Goal: Task Accomplishment & Management: Use online tool/utility

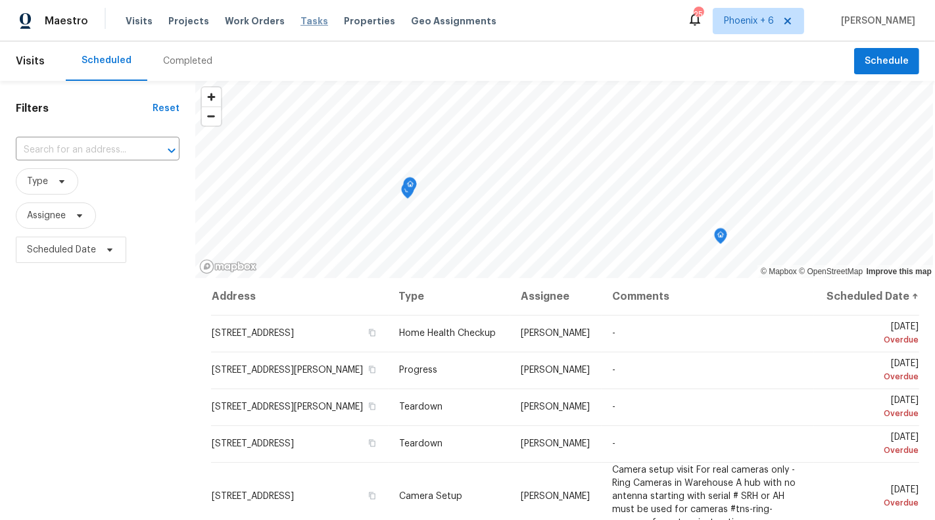
click at [301, 25] on span "Tasks" at bounding box center [315, 20] width 28 height 9
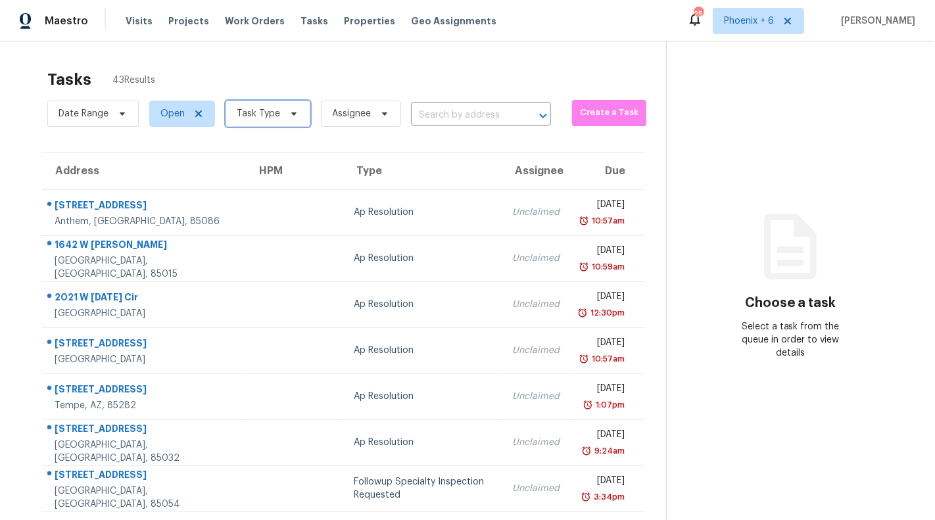
click at [285, 112] on span at bounding box center [292, 114] width 14 height 11
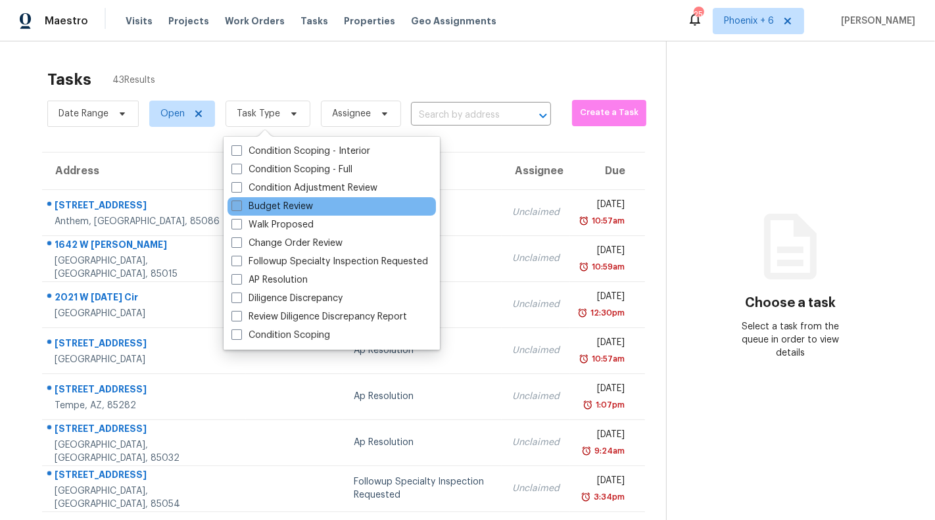
click at [283, 205] on label "Budget Review" at bounding box center [273, 206] width 82 height 13
click at [240, 205] on input "Budget Review" at bounding box center [236, 204] width 9 height 9
checkbox input "true"
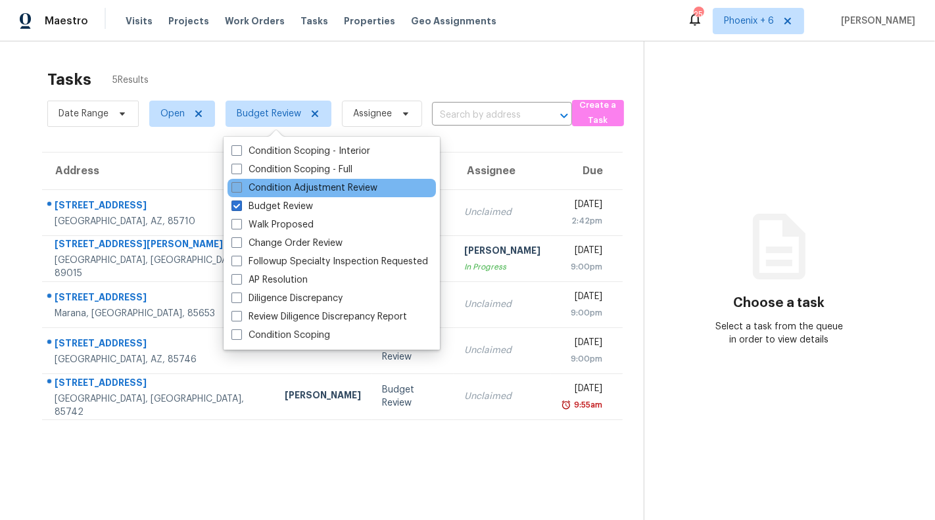
click at [284, 189] on label "Condition Adjustment Review" at bounding box center [305, 188] width 146 height 13
click at [240, 189] on input "Condition Adjustment Review" at bounding box center [236, 186] width 9 height 9
checkbox input "true"
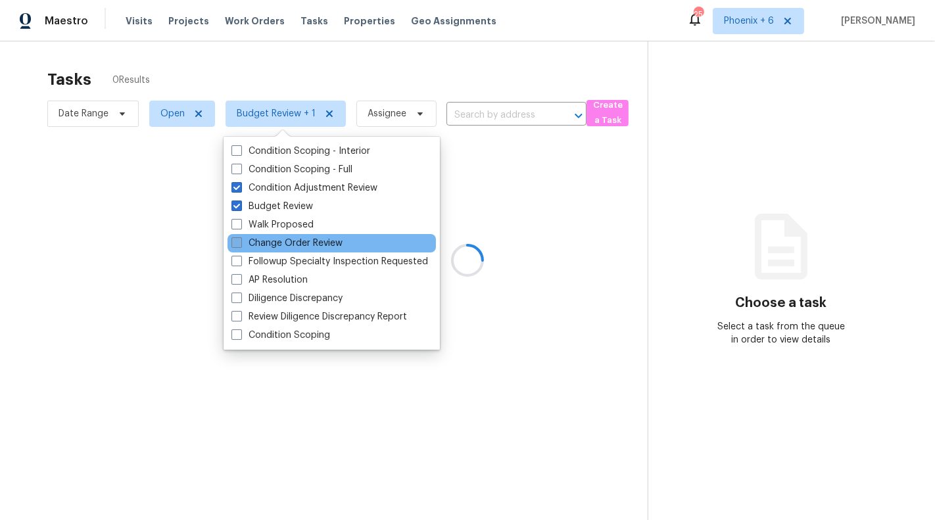
click at [280, 237] on label "Change Order Review" at bounding box center [287, 243] width 111 height 13
click at [240, 237] on input "Change Order Review" at bounding box center [236, 241] width 9 height 9
checkbox input "true"
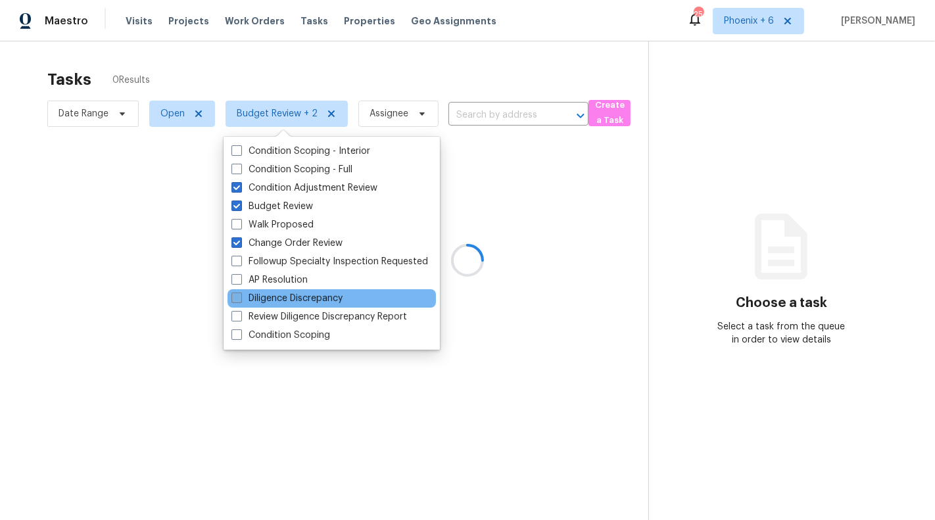
click at [274, 297] on label "Diligence Discrepancy" at bounding box center [287, 298] width 111 height 13
click at [240, 297] on input "Diligence Discrepancy" at bounding box center [236, 296] width 9 height 9
checkbox input "true"
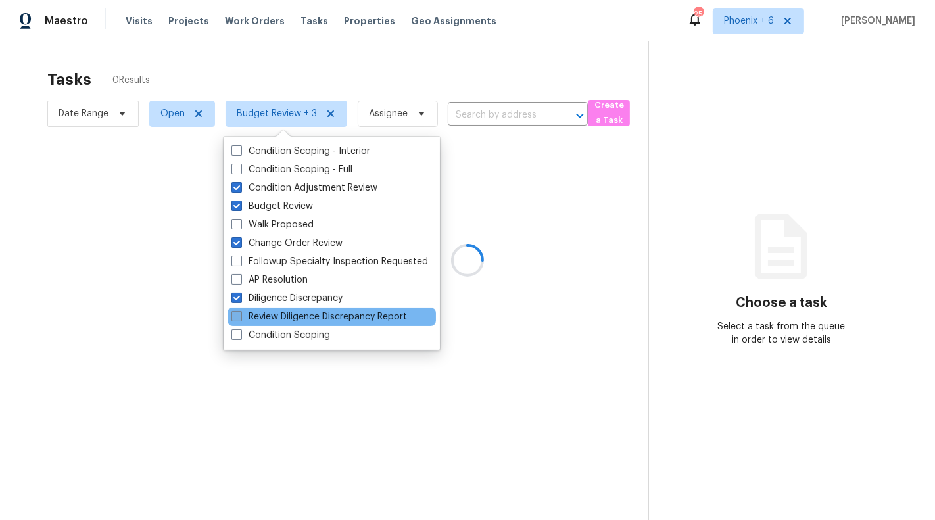
click at [274, 313] on label "Review Diligence Discrepancy Report" at bounding box center [320, 316] width 176 height 13
click at [240, 313] on input "Review Diligence Discrepancy Report" at bounding box center [236, 314] width 9 height 9
checkbox input "true"
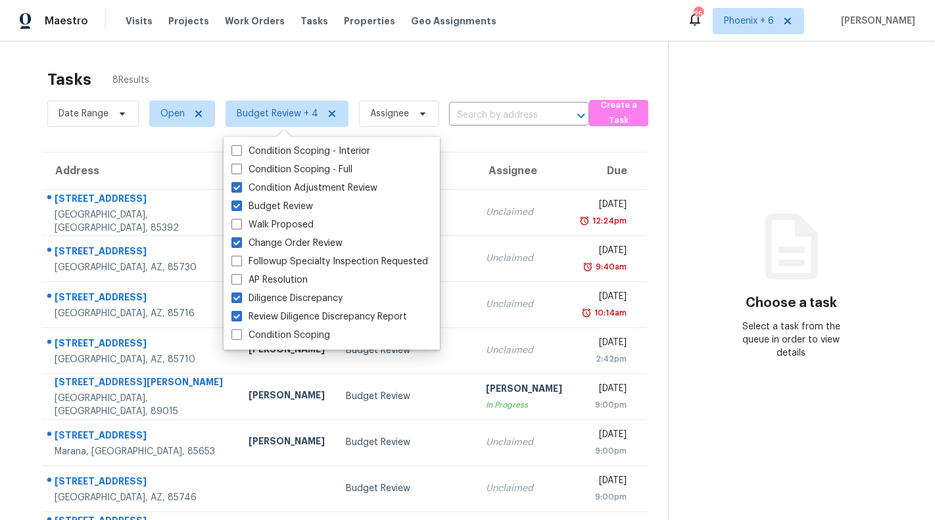
click at [668, 125] on section "Choose a task Select a task from the queue in order to view details" at bounding box center [791, 305] width 246 height 528
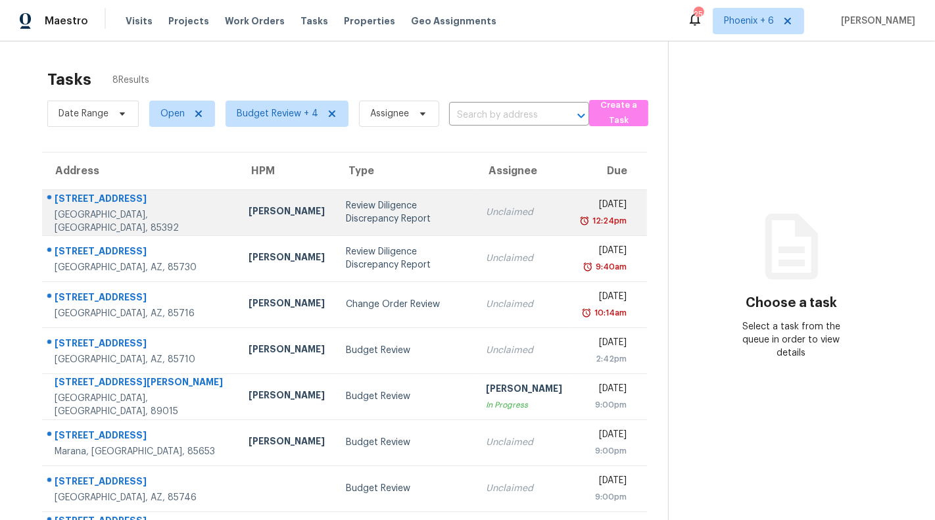
click at [409, 211] on div "Review Diligence Discrepancy Report" at bounding box center [405, 212] width 119 height 26
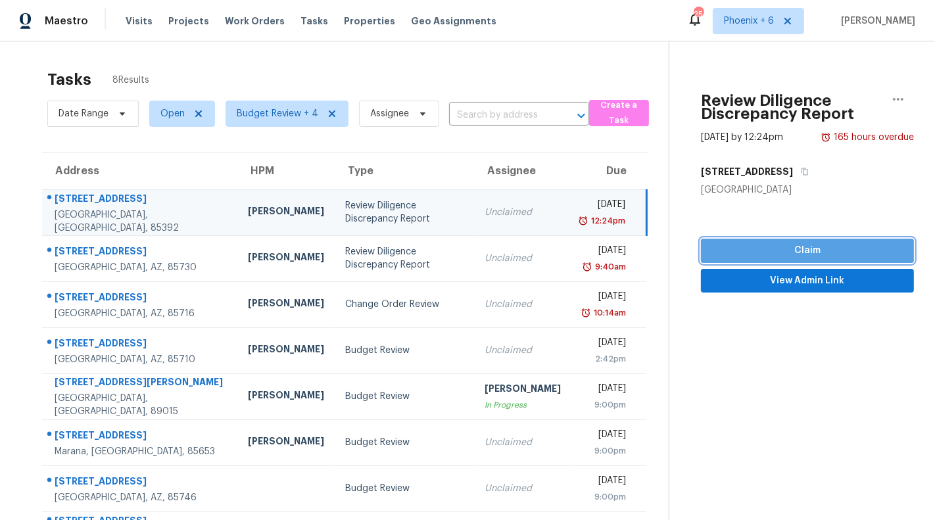
click at [718, 251] on span "Claim" at bounding box center [808, 251] width 192 height 16
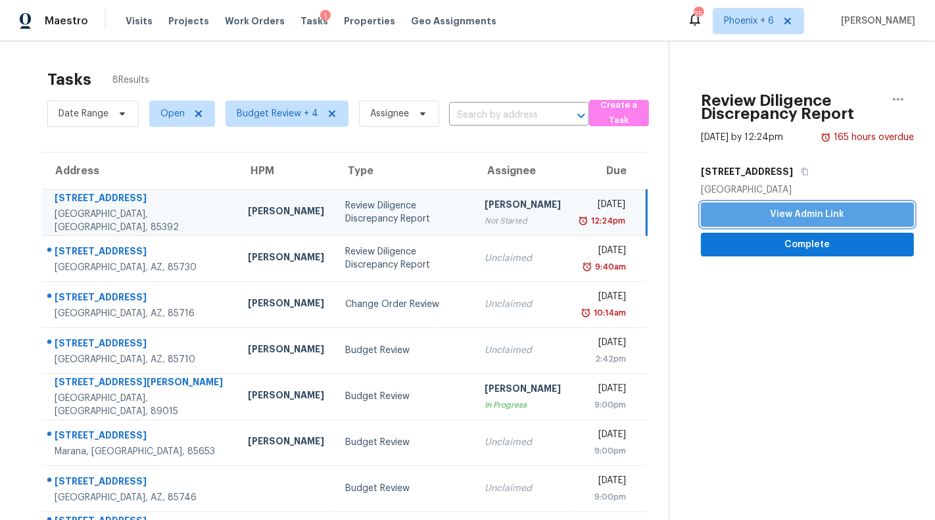
click at [724, 212] on span "View Admin Link" at bounding box center [808, 215] width 192 height 16
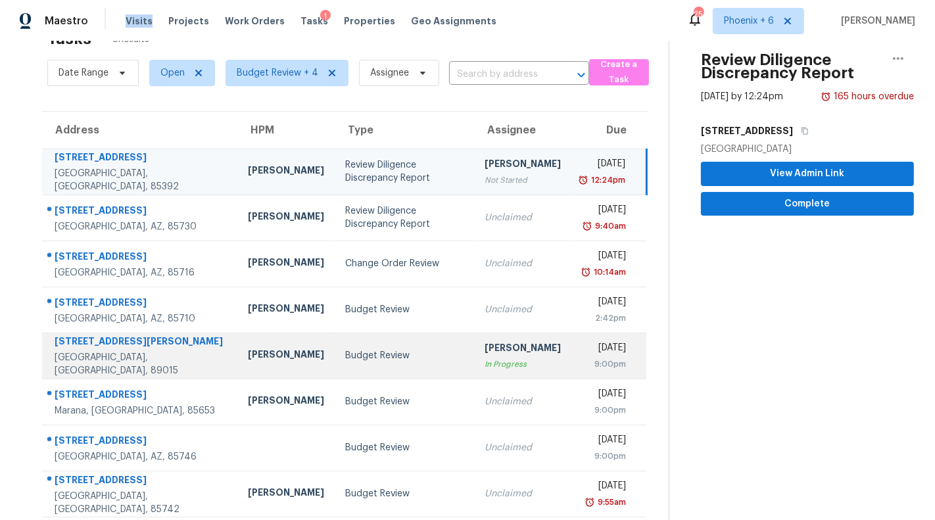
scroll to position [47, 0]
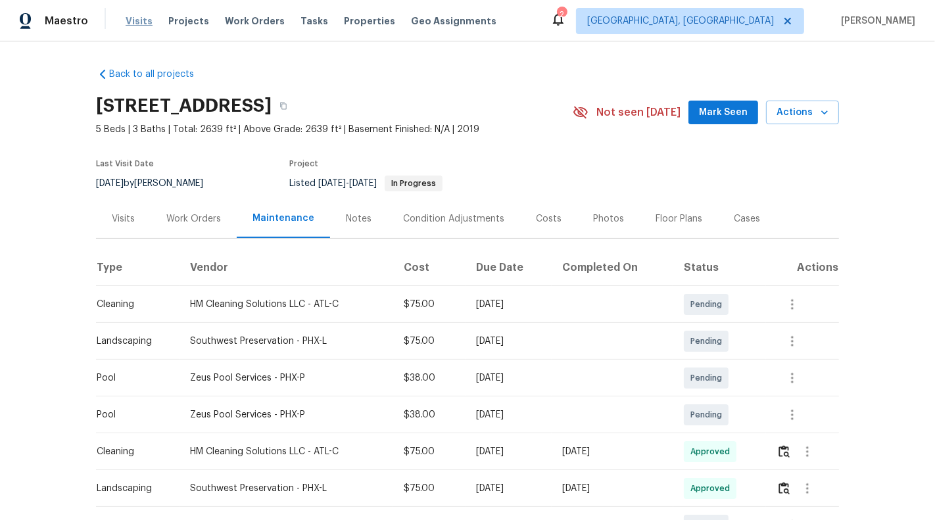
click at [136, 23] on span "Visits" at bounding box center [139, 20] width 27 height 13
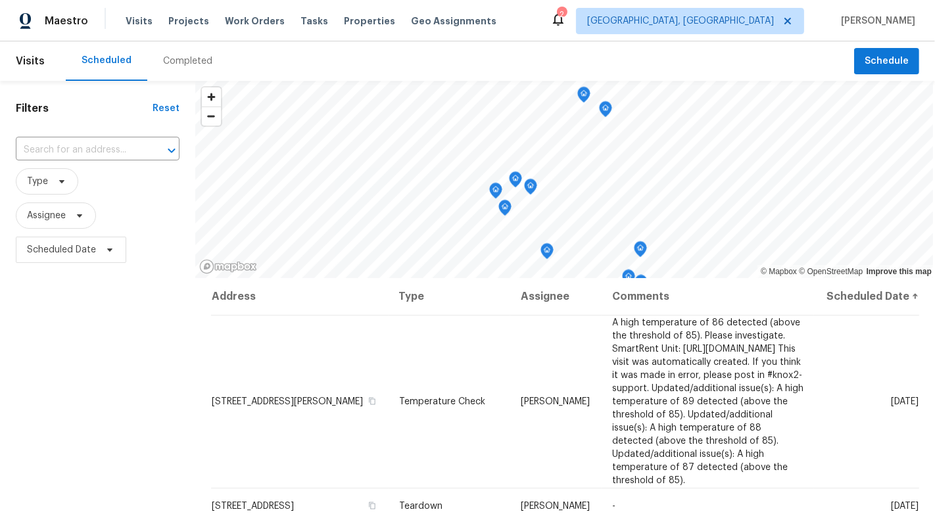
click at [174, 61] on div "Completed" at bounding box center [187, 61] width 49 height 13
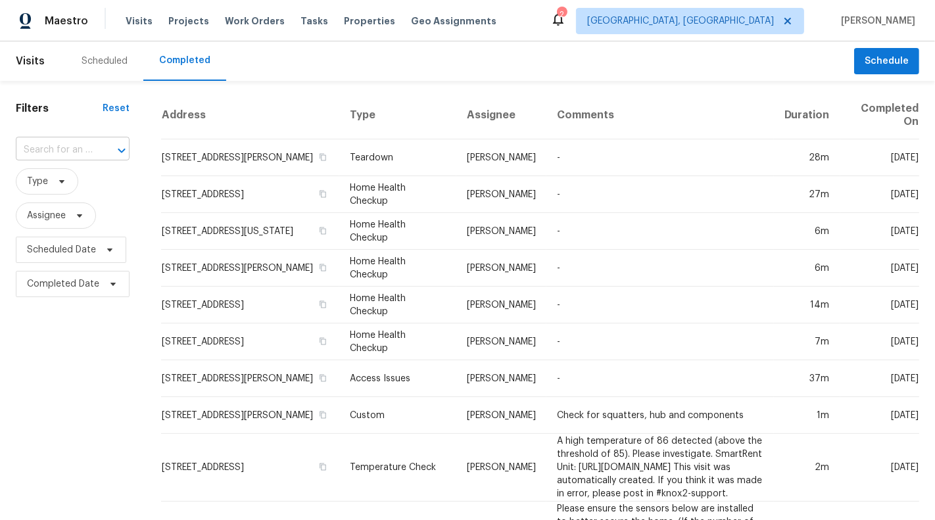
click at [82, 149] on input "text" at bounding box center [54, 150] width 77 height 20
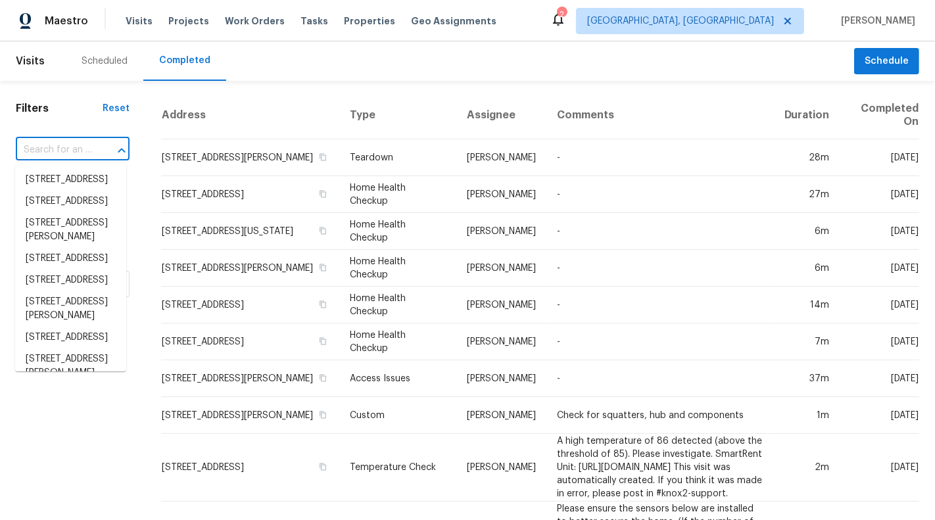
paste input "12954 W Catalina Dr, Avondale, AZ 85392"
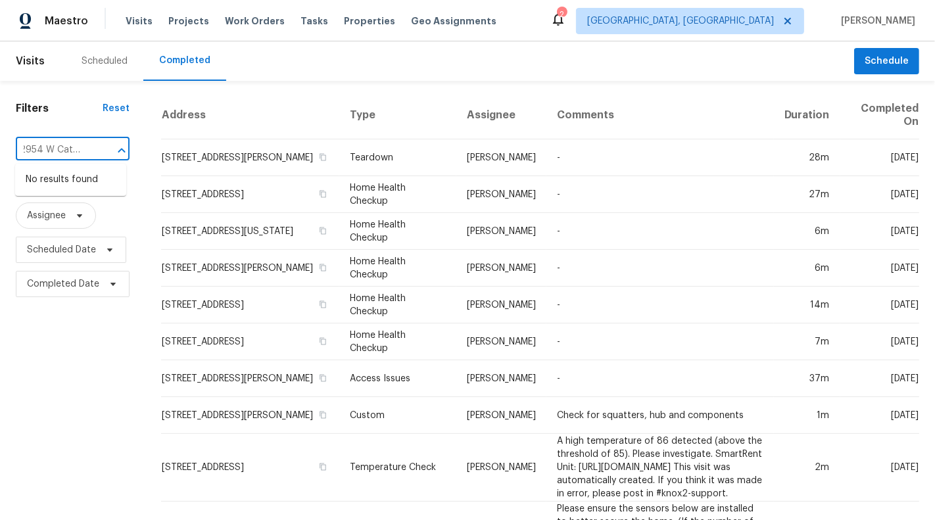
scroll to position [0, 10]
type input "12954 W Catalina"
click at [110, 56] on div "Scheduled" at bounding box center [105, 61] width 46 height 13
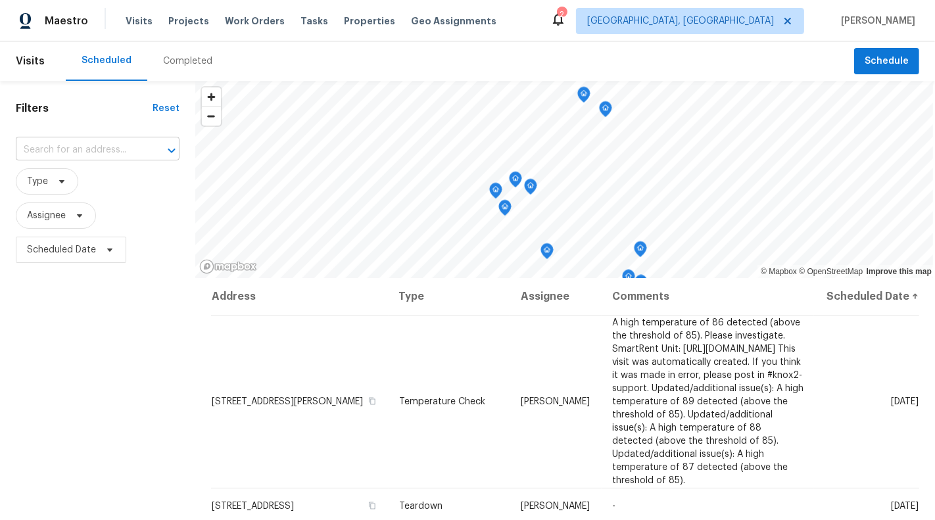
click at [72, 147] on input "text" at bounding box center [79, 150] width 127 height 20
click at [746, 14] on span "Albuquerque, NM" at bounding box center [680, 20] width 187 height 13
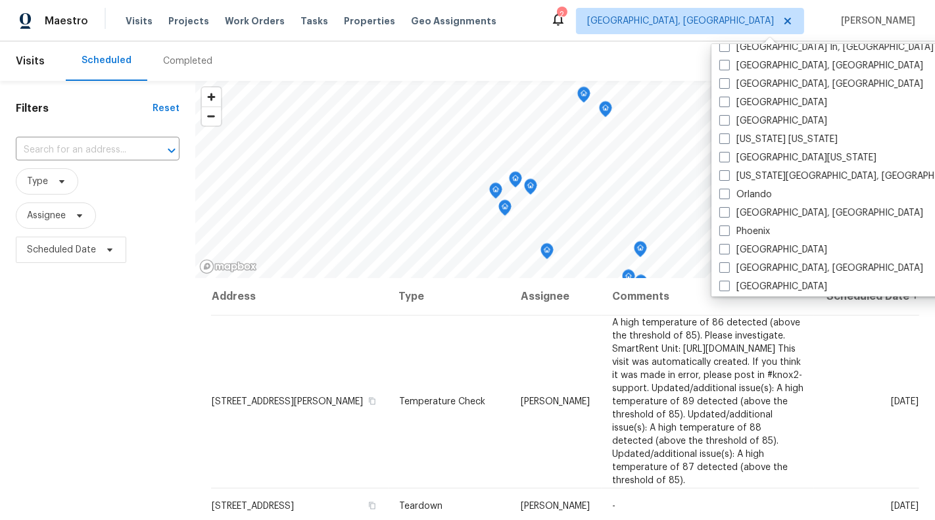
scroll to position [607, 0]
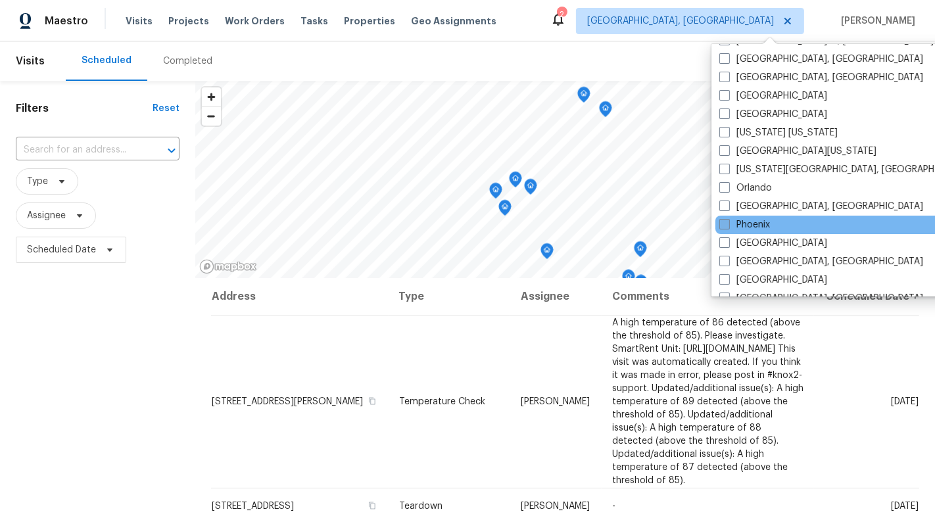
click at [726, 224] on span at bounding box center [725, 224] width 11 height 11
click at [726, 224] on input "Phoenix" at bounding box center [724, 222] width 9 height 9
checkbox input "true"
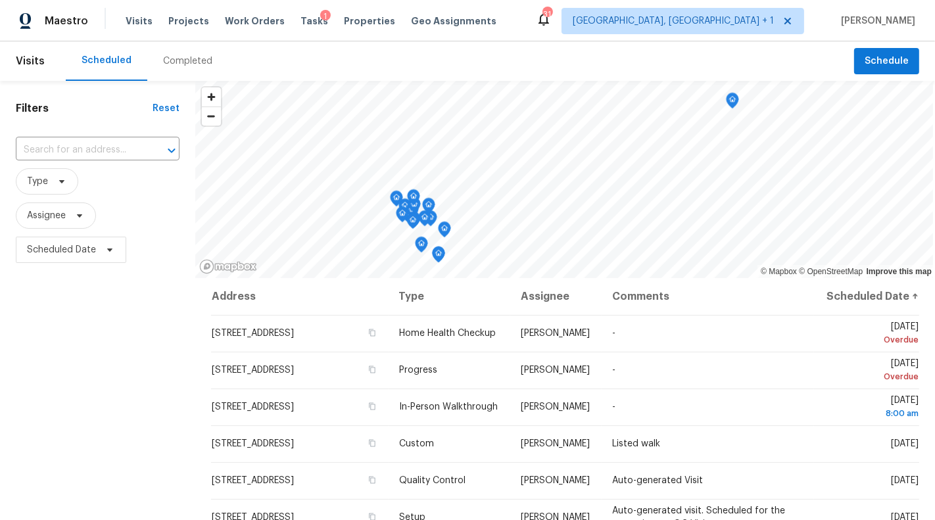
click at [193, 61] on div "Completed" at bounding box center [187, 61] width 49 height 13
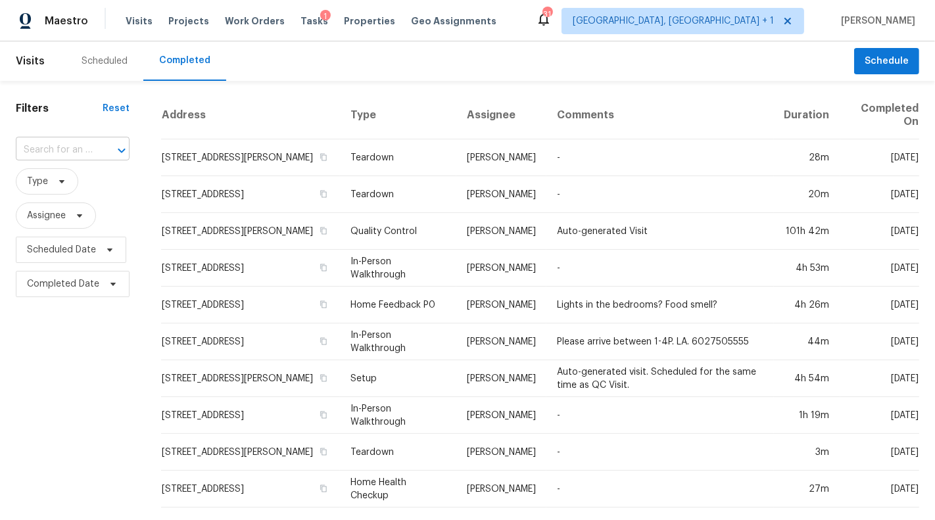
click at [89, 143] on input "text" at bounding box center [54, 150] width 77 height 20
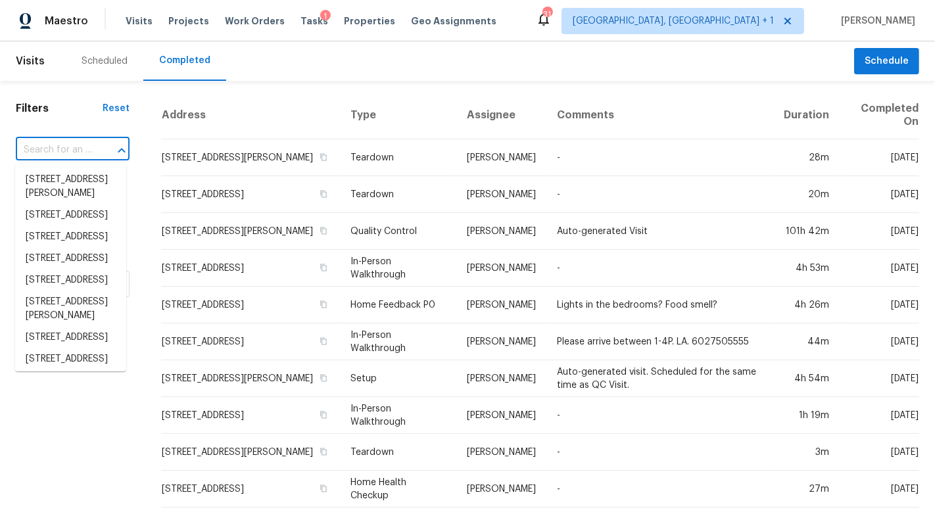
paste input "12954 W Catalina Dr, Avondale, AZ 85392"
type input "12954 W Catalina Dr, Avondale, AZ 85392"
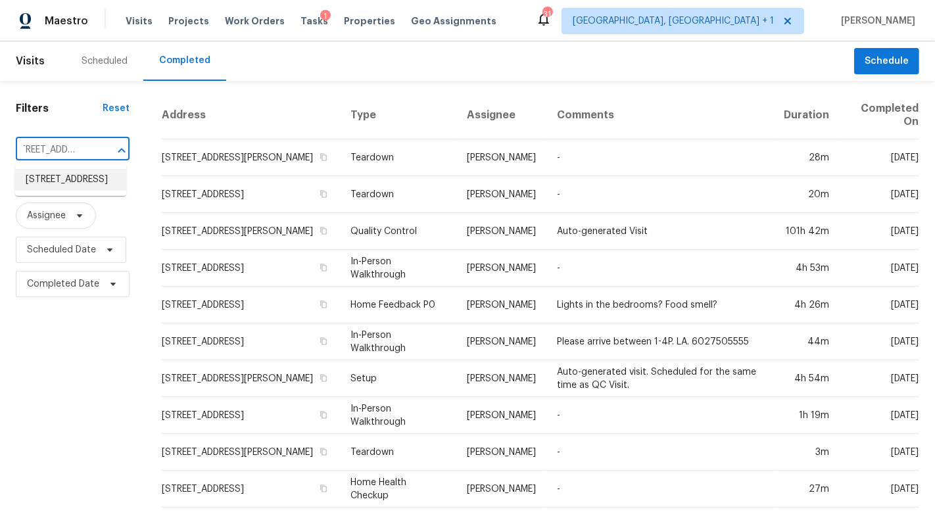
click at [82, 177] on li "12954 W Catalina Dr, Avondale, AZ 85392" at bounding box center [70, 180] width 111 height 22
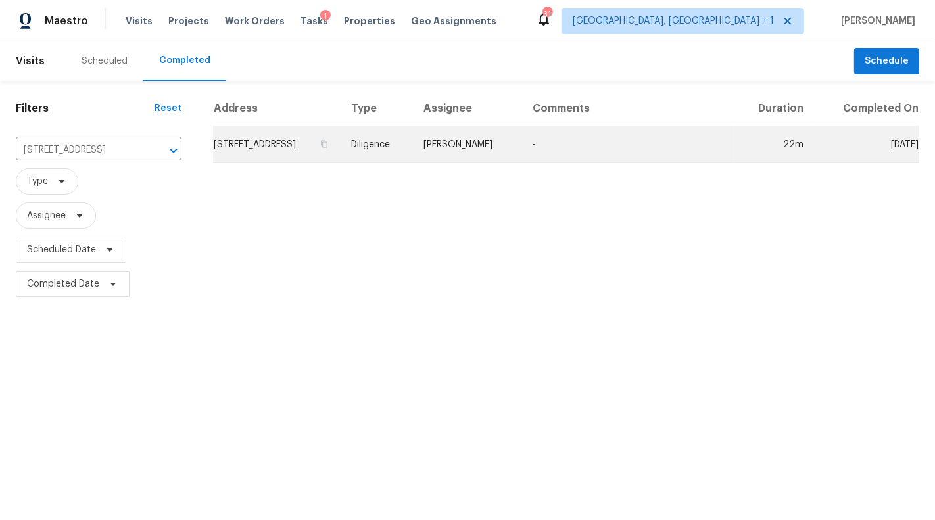
click at [314, 144] on td "12954 W Catalina Dr, Avondale, AZ 85392" at bounding box center [277, 144] width 128 height 37
